Goal: Information Seeking & Learning: Learn about a topic

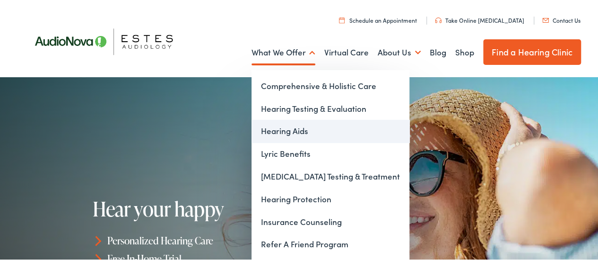
click at [275, 136] on link "Hearing Aids" at bounding box center [331, 129] width 158 height 23
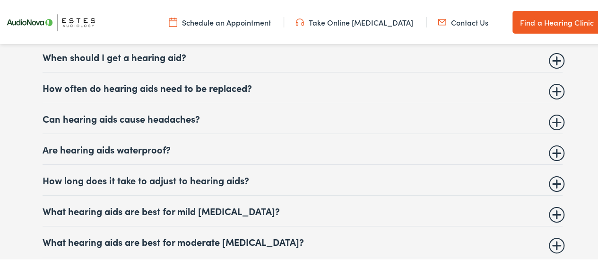
scroll to position [3832, 0]
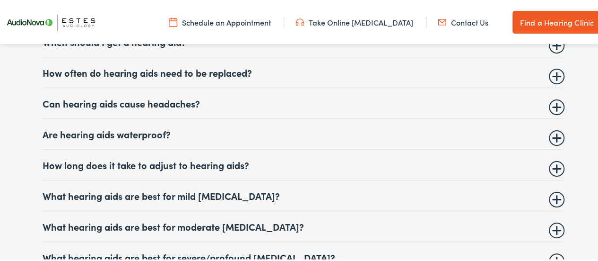
click at [172, 65] on summary "How often do hearing aids need to be replaced?" at bounding box center [303, 70] width 520 height 11
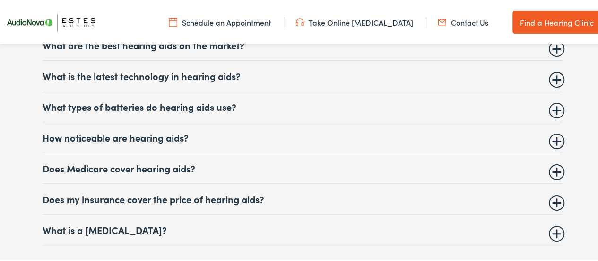
scroll to position [4068, 0]
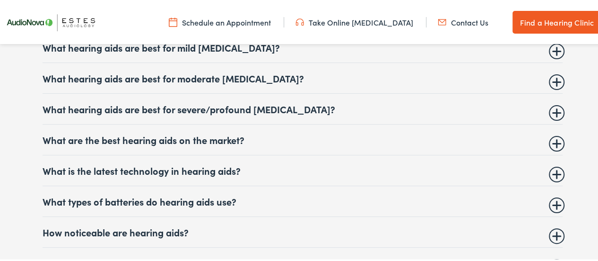
click at [146, 134] on summary "What are the best hearing aids on the market?" at bounding box center [303, 137] width 520 height 11
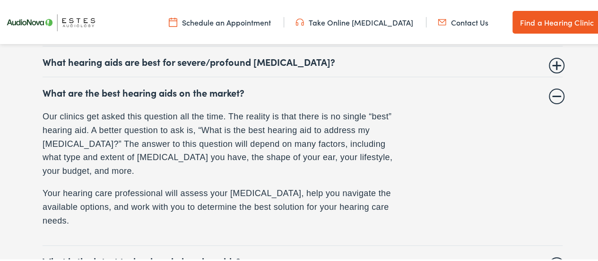
scroll to position [4074, 0]
